Goal: Task Accomplishment & Management: Use online tool/utility

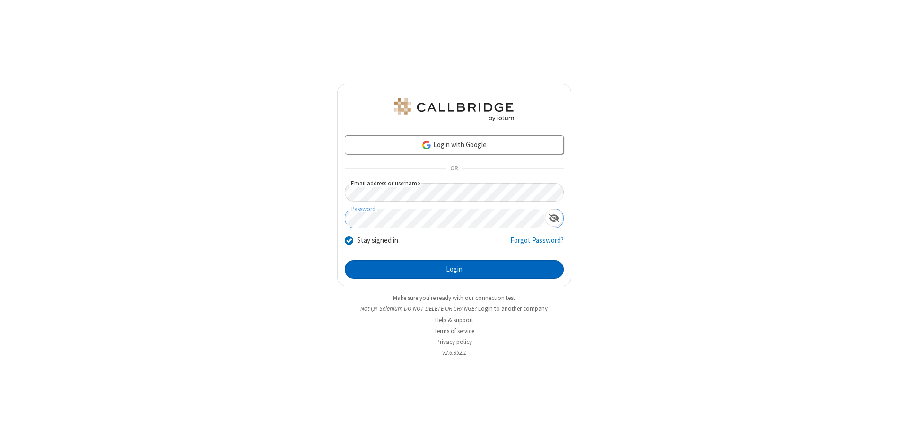
click at [454, 269] on button "Login" at bounding box center [454, 269] width 219 height 19
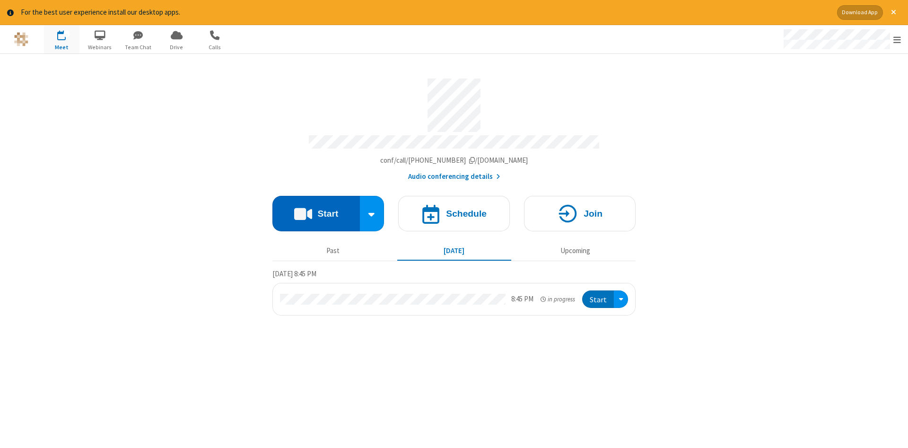
click at [316, 210] on button "Start" at bounding box center [315, 213] width 87 height 35
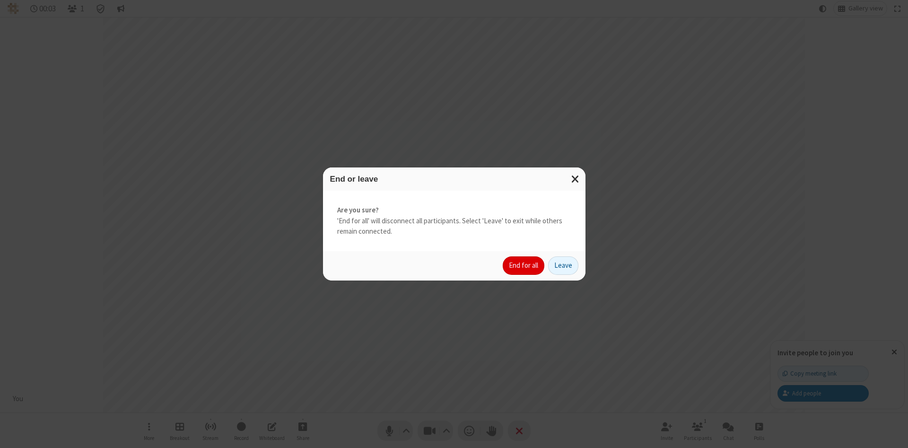
click at [524, 265] on button "End for all" at bounding box center [523, 265] width 42 height 19
